Goal: Navigation & Orientation: Find specific page/section

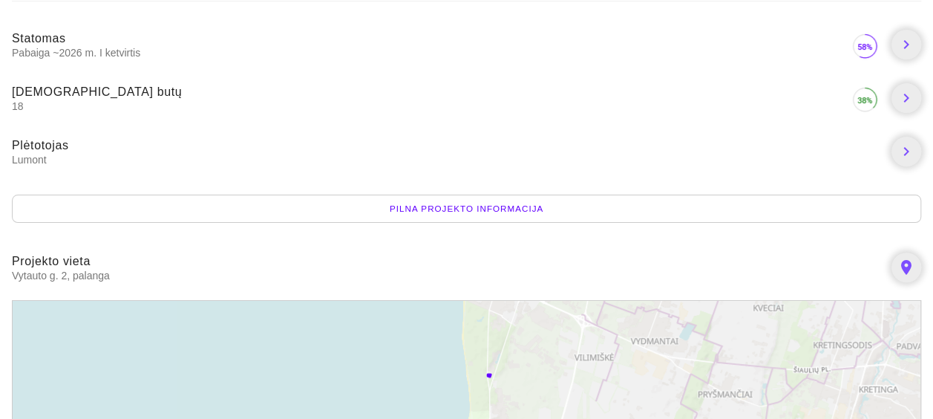
scroll to position [74, 0]
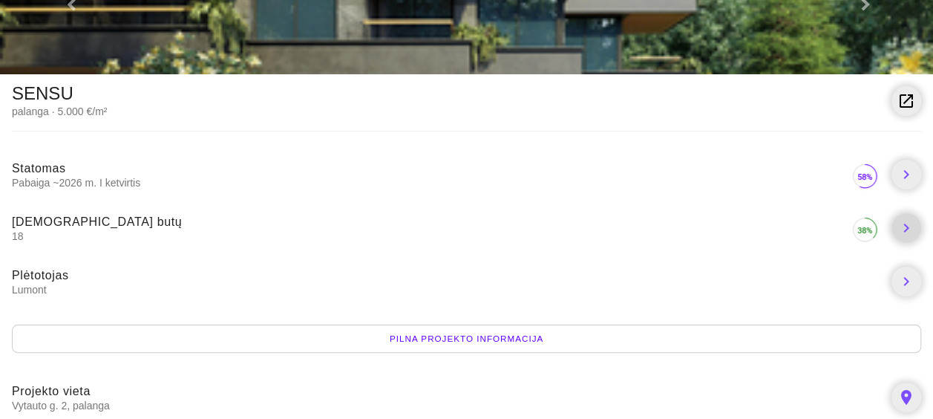
click at [897, 219] on icon "chevron_right" at bounding box center [906, 228] width 18 height 18
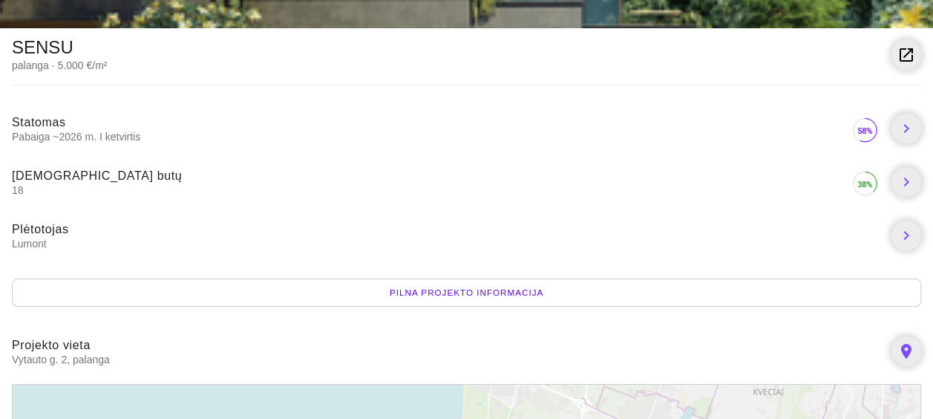
scroll to position [223, 0]
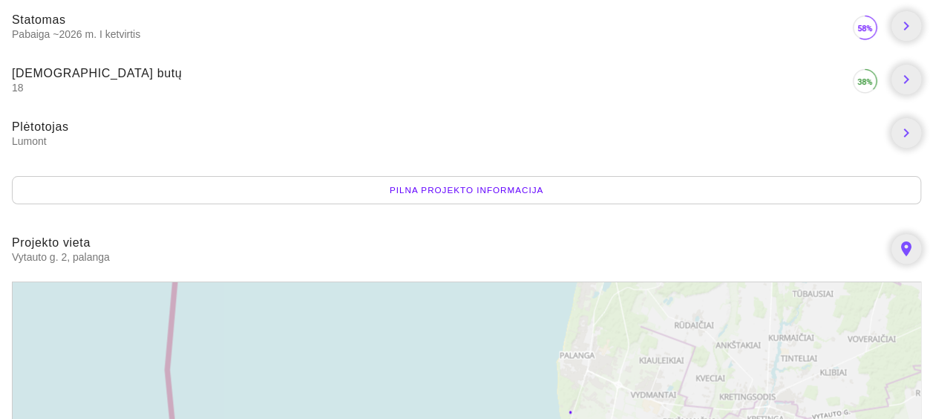
drag, startPoint x: 615, startPoint y: 228, endPoint x: 635, endPoint y: 307, distance: 81.9
click at [635, 307] on div "+ − Leaflet | © MapTiler © OpenStreetMap contributors" at bounding box center [466, 393] width 909 height 224
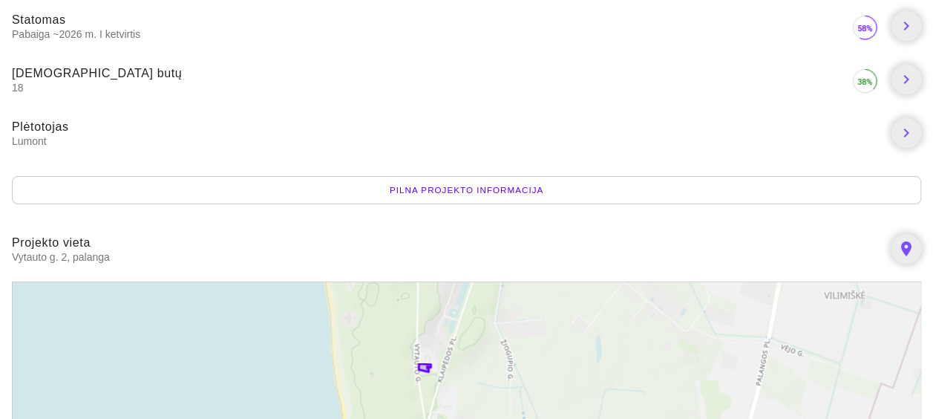
drag, startPoint x: 502, startPoint y: 278, endPoint x: 511, endPoint y: 394, distance: 116.9
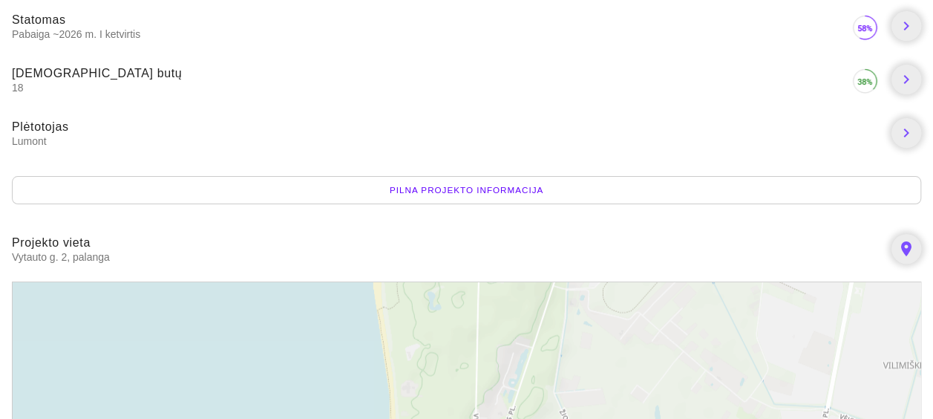
drag, startPoint x: 520, startPoint y: 284, endPoint x: 576, endPoint y: 344, distance: 81.9
click at [576, 344] on div "+ − Leaflet | © MapTiler © OpenStreetMap contributors" at bounding box center [466, 393] width 909 height 224
